Goal: Transaction & Acquisition: Subscribe to service/newsletter

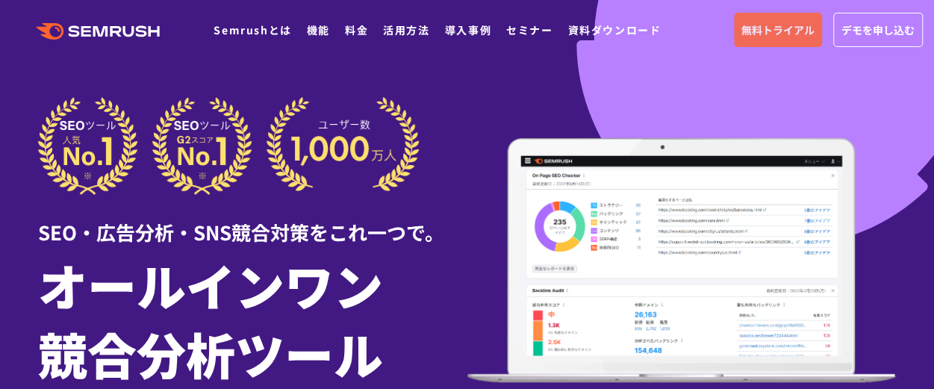
drag, startPoint x: 0, startPoint y: 0, endPoint x: 769, endPoint y: 32, distance: 769.3
click at [769, 32] on span "無料トライアル" at bounding box center [778, 30] width 73 height 16
click at [747, 32] on span "無料トライアル" at bounding box center [778, 30] width 73 height 16
click at [360, 29] on link "料金" at bounding box center [356, 29] width 23 height 15
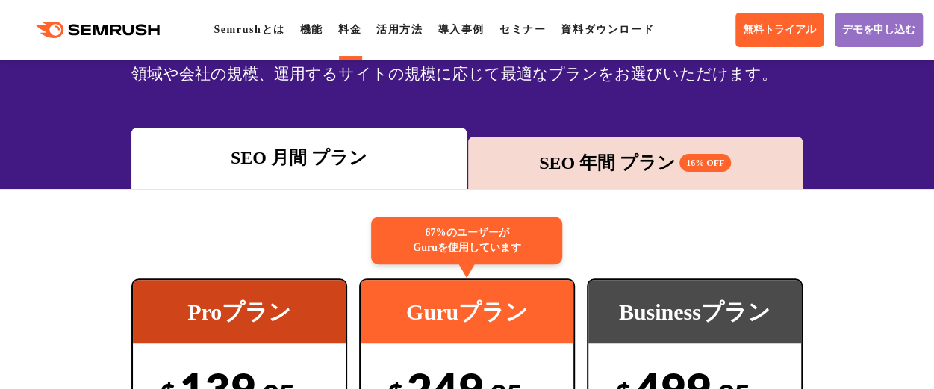
scroll to position [147, 0]
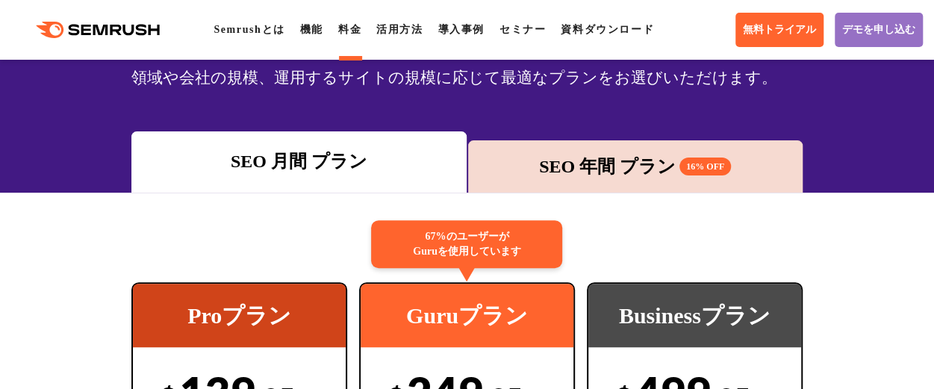
click at [553, 141] on div "SEO 年間 プラン 16% OFF" at bounding box center [635, 166] width 335 height 52
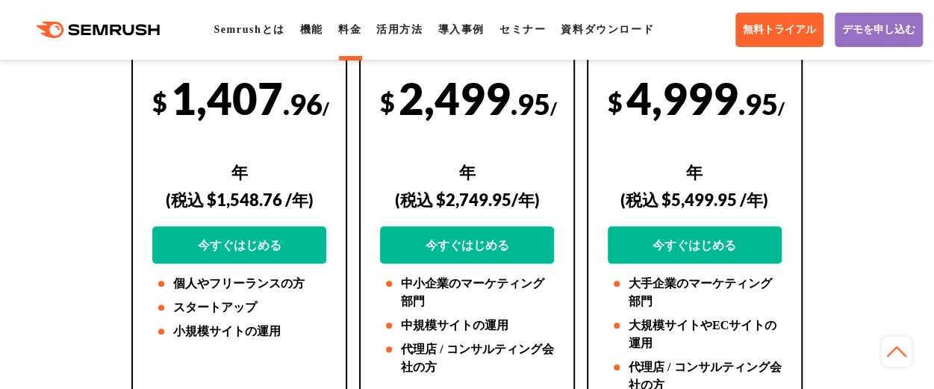
scroll to position [442, 0]
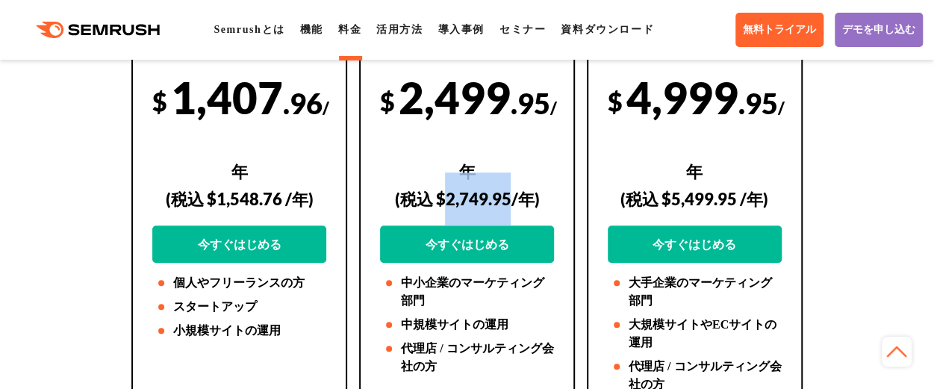
drag, startPoint x: 447, startPoint y: 197, endPoint x: 511, endPoint y: 199, distance: 63.5
click at [511, 199] on div "(税込 $2,749.95/年)" at bounding box center [467, 199] width 174 height 53
copy div "2,749.95"
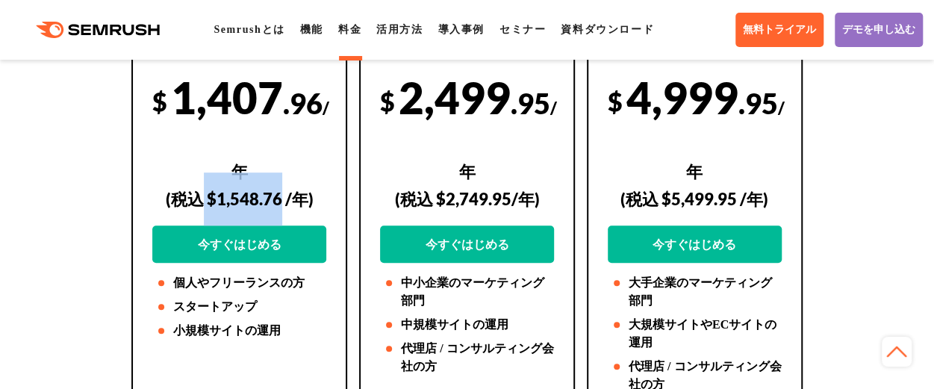
drag, startPoint x: 205, startPoint y: 202, endPoint x: 278, endPoint y: 202, distance: 73.2
click at [278, 202] on div "(税込 $1,548.76 /年)" at bounding box center [239, 199] width 174 height 53
copy div "$1,548.76"
